Goal: Transaction & Acquisition: Download file/media

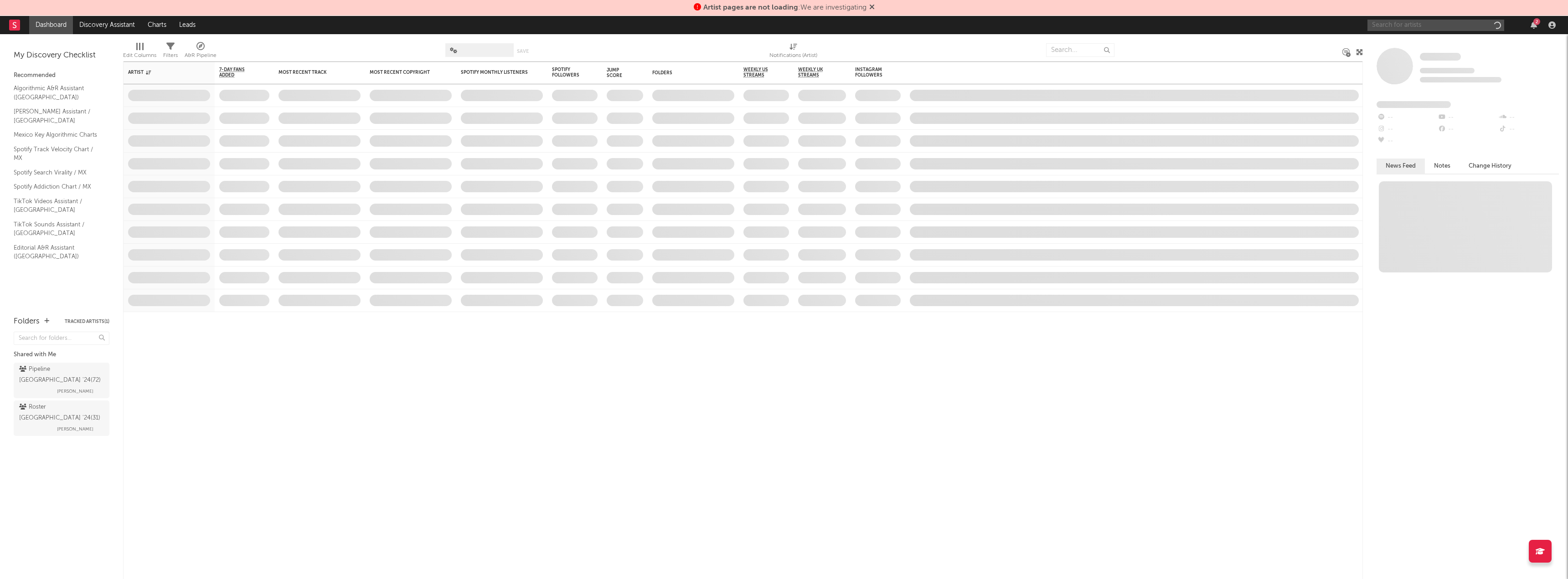
click at [1393, 27] on input "text" at bounding box center [1436, 25] width 137 height 11
paste input "[URL][DOMAIN_NAME]"
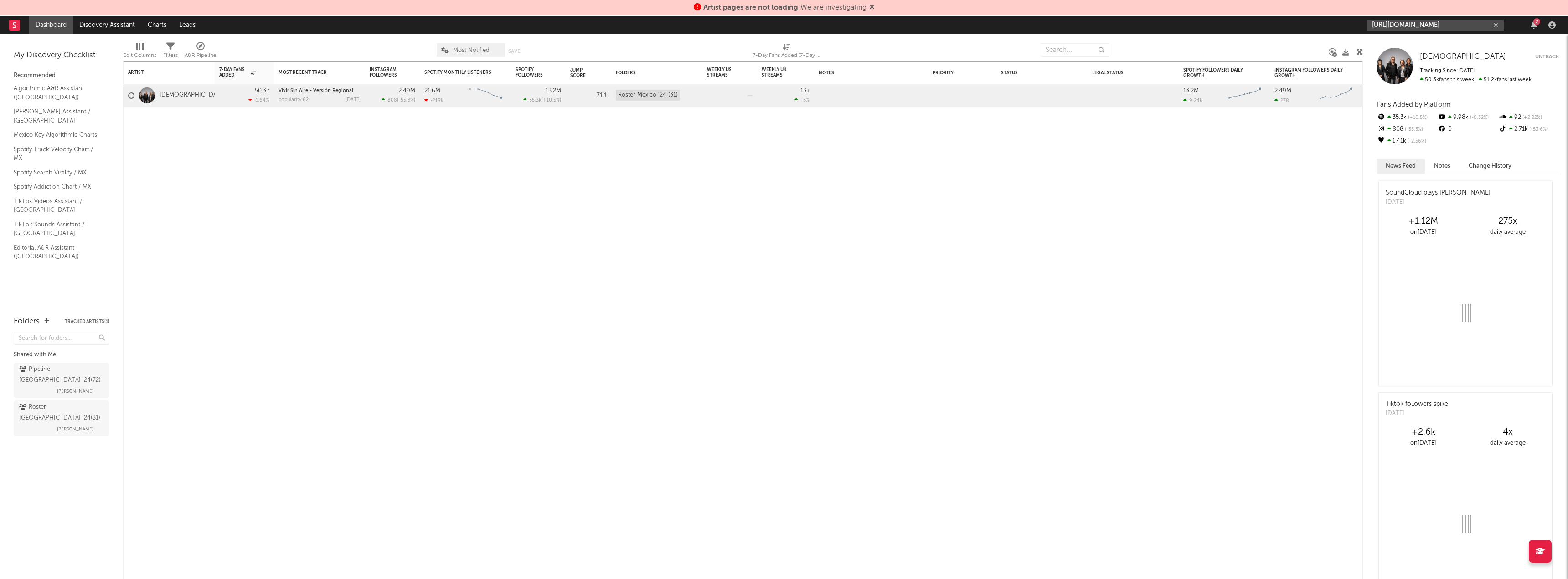
click at [1424, 20] on input "[URL][DOMAIN_NAME]" at bounding box center [1436, 25] width 137 height 11
type input "[URL][DOMAIN_NAME]"
click at [1419, 39] on link "Grupo Historia" at bounding box center [1436, 46] width 137 height 30
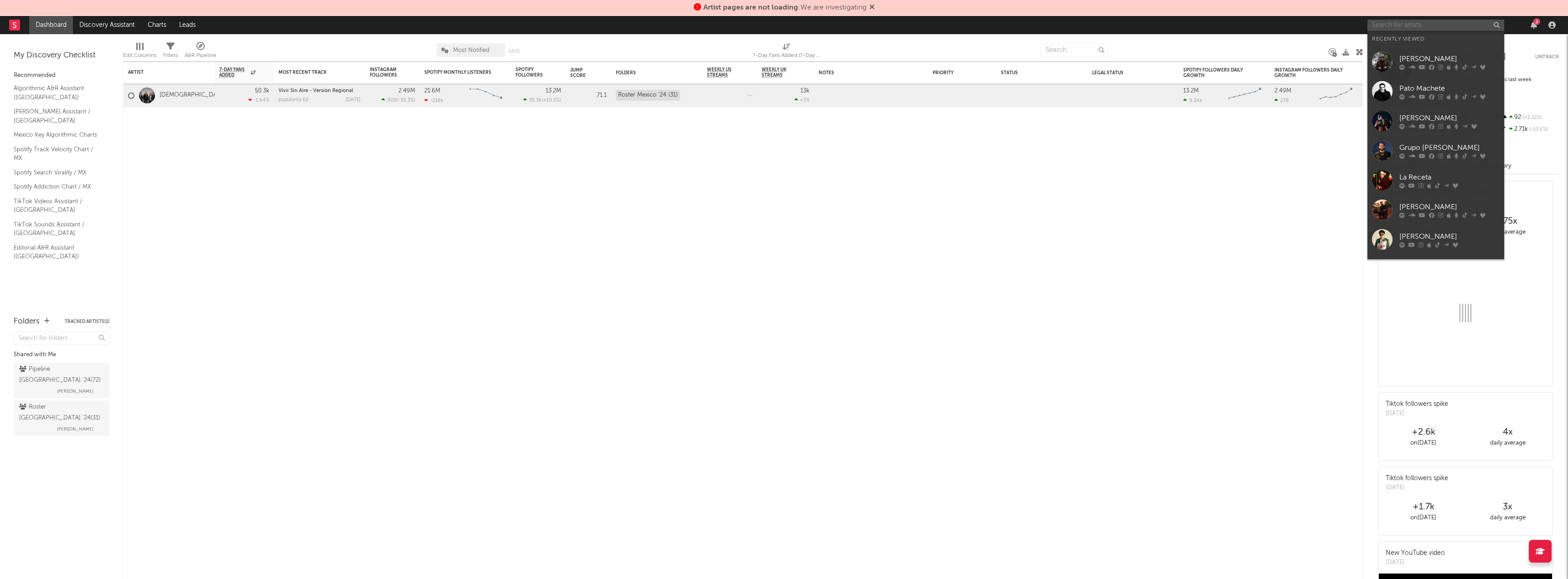
click at [1398, 27] on input "text" at bounding box center [1436, 25] width 137 height 11
paste input "[URL][DOMAIN_NAME]"
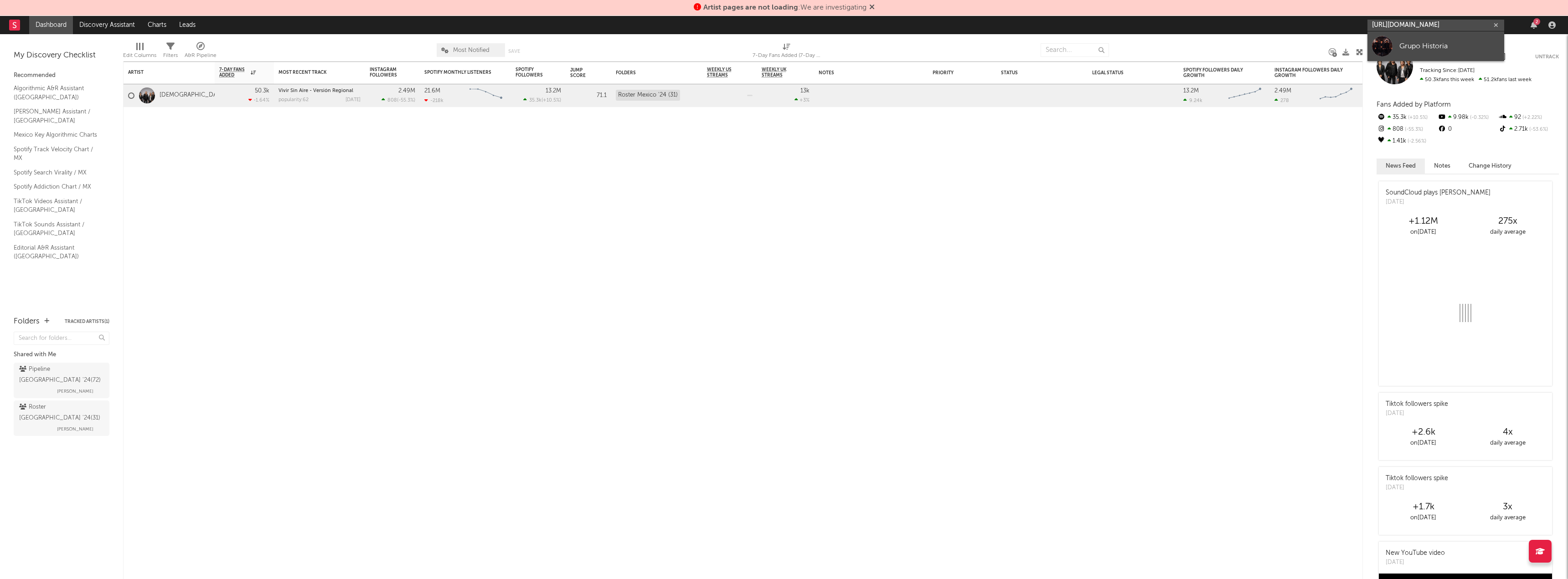
type input "[URL][DOMAIN_NAME]"
click at [1393, 49] on link "Grupo Historia" at bounding box center [1436, 46] width 137 height 30
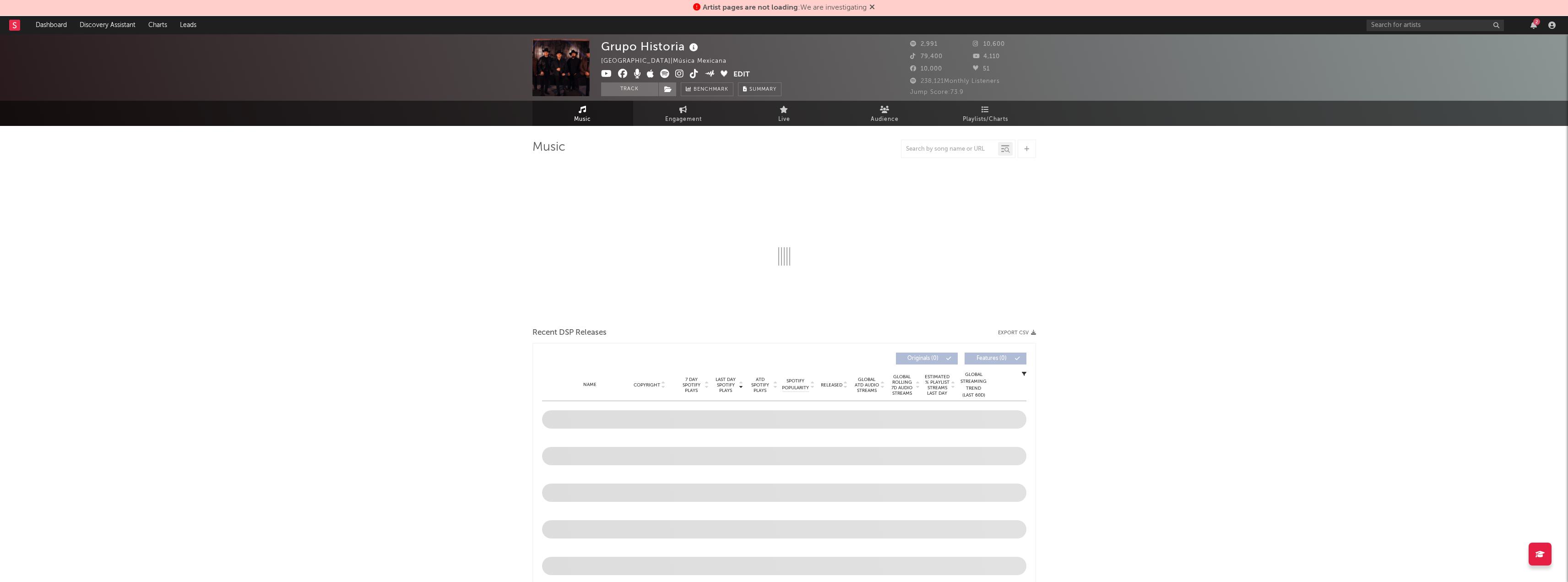
select select "6m"
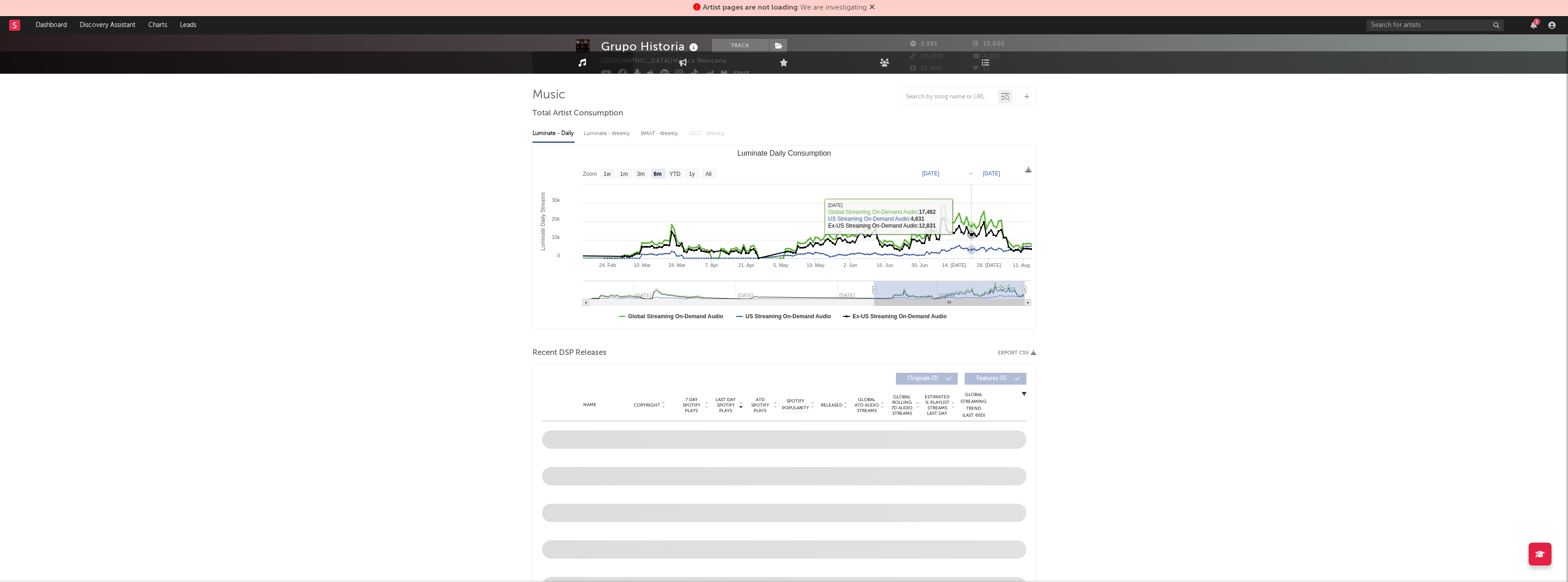
scroll to position [183, 0]
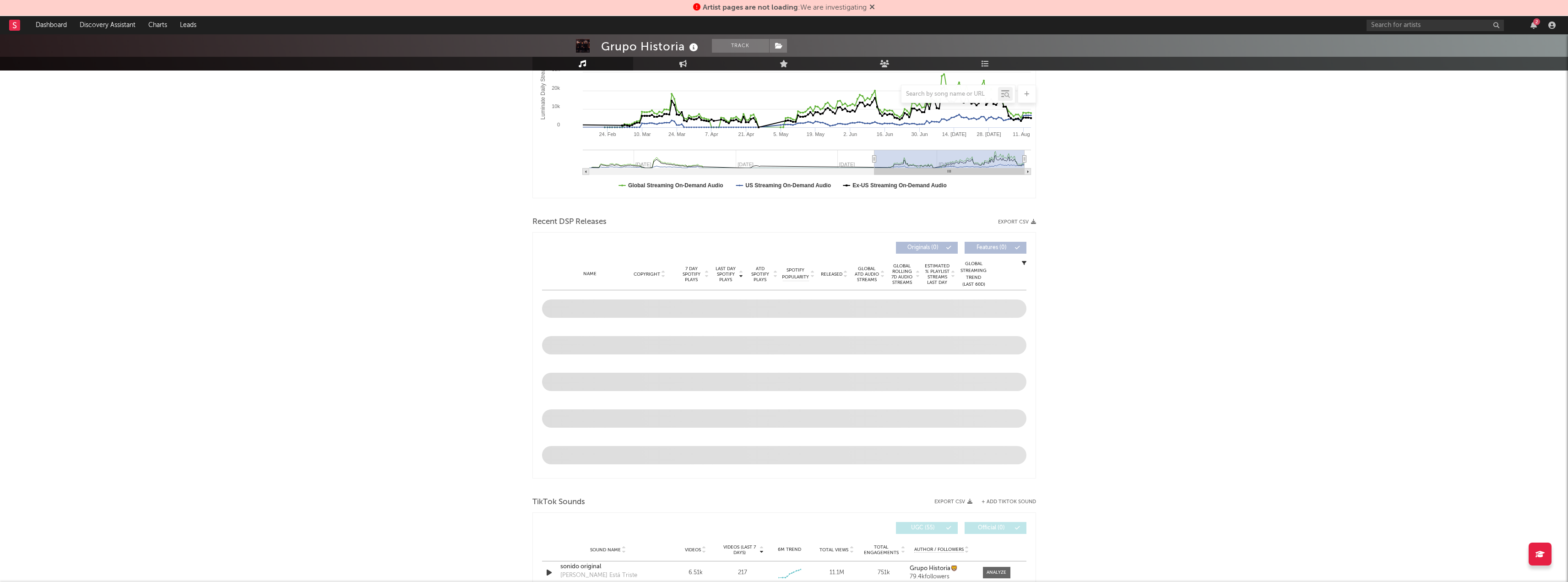
click at [1023, 221] on button "Export CSV" at bounding box center [1017, 222] width 38 height 6
click at [1175, 297] on div "Grupo Historia Track [GEOGRAPHIC_DATA] | Música Mexicana Edit Track Benchmark S…" at bounding box center [784, 525] width 1568 height 1346
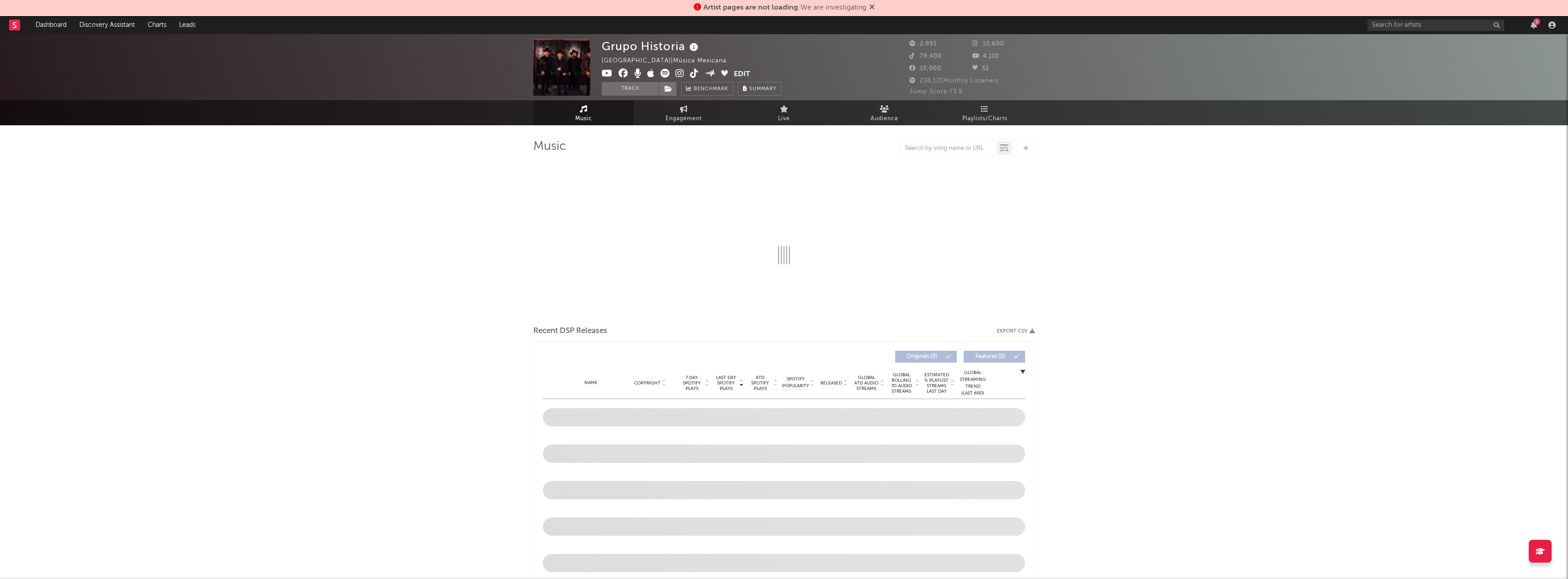
select select "6m"
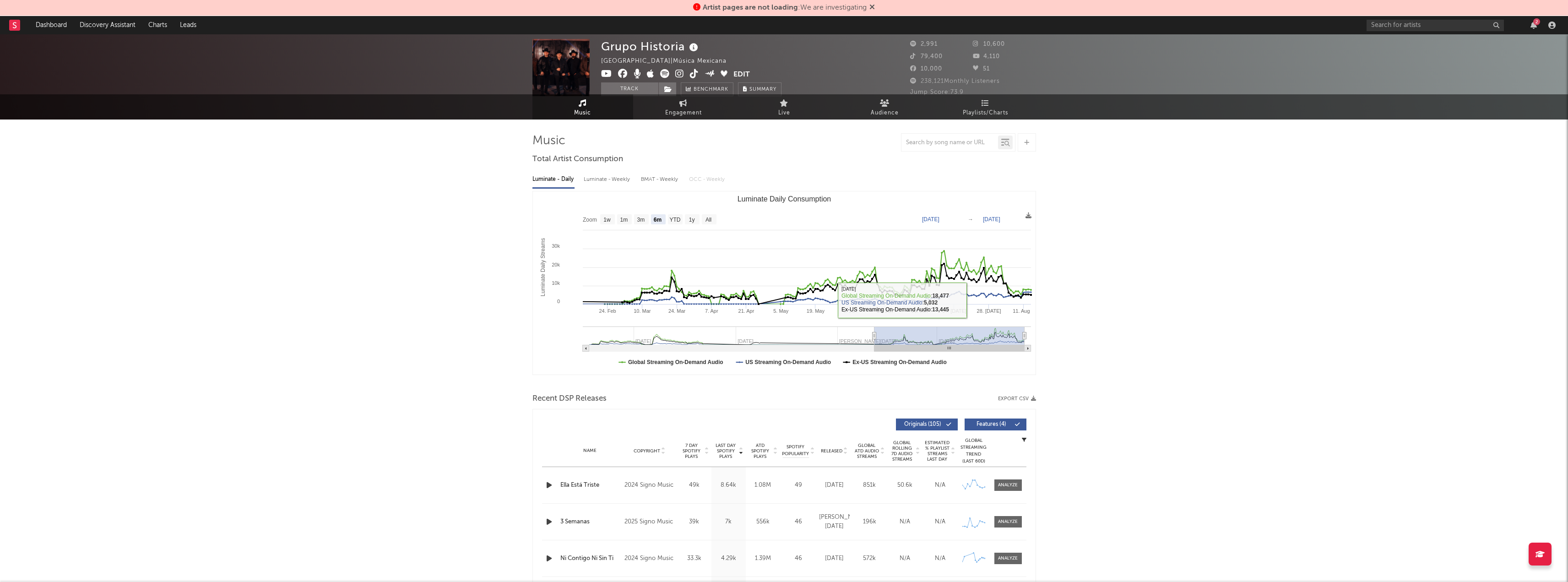
scroll to position [91, 0]
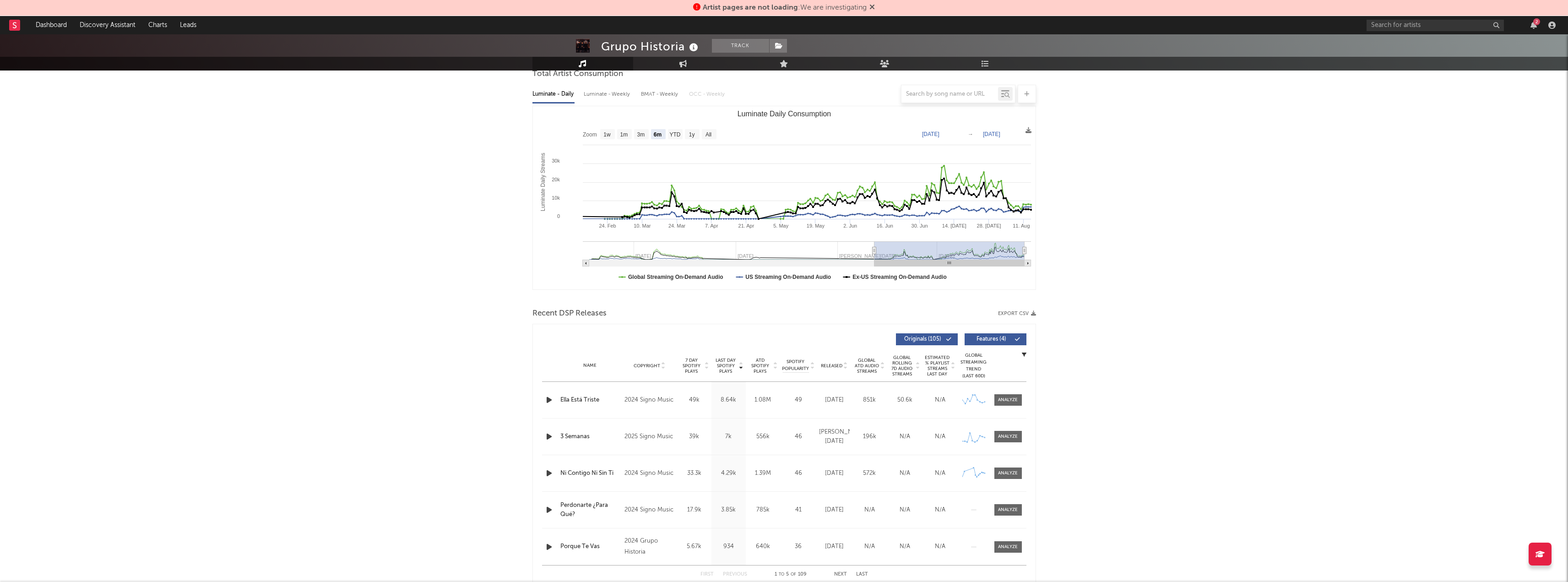
click at [1028, 315] on button "Export CSV" at bounding box center [1017, 314] width 38 height 6
